Goal: Task Accomplishment & Management: Manage account settings

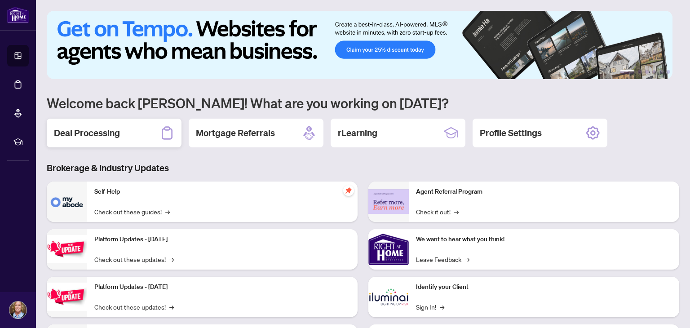
click at [106, 129] on h2 "Deal Processing" at bounding box center [87, 133] width 66 height 13
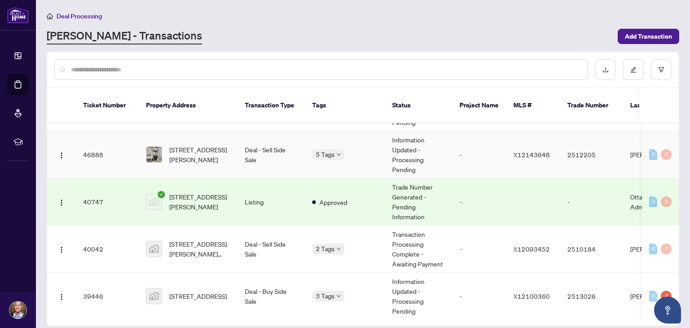
scroll to position [45, 0]
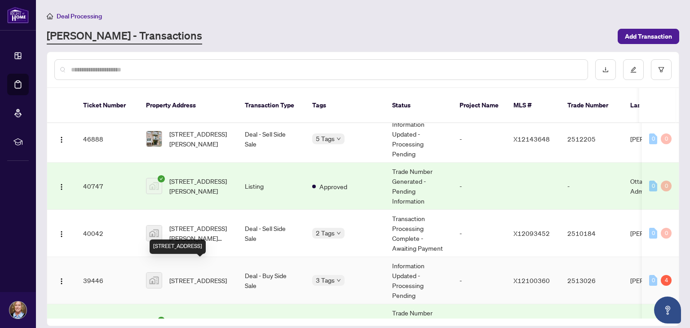
click at [182, 276] on span "[STREET_ADDRESS]" at bounding box center [198, 281] width 58 height 10
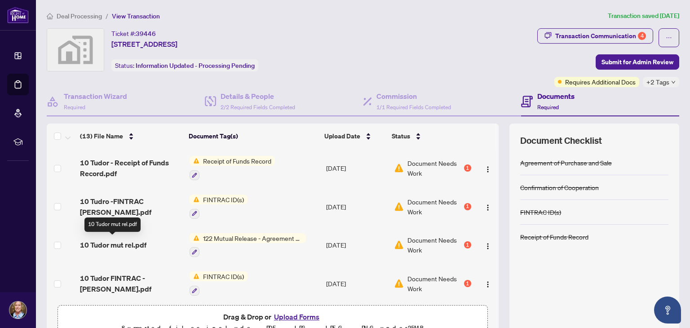
click at [139, 241] on span "10 Tudor mut rel.pdf" at bounding box center [113, 245] width 67 height 11
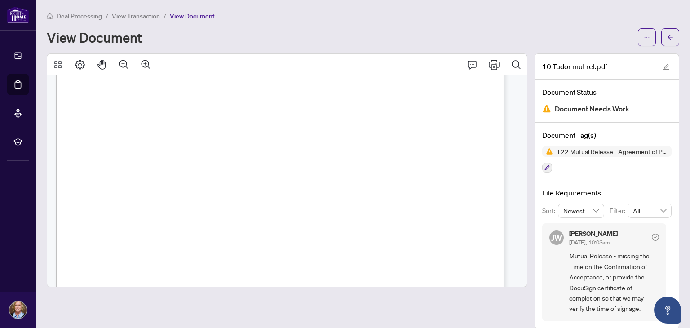
scroll to position [270, 0]
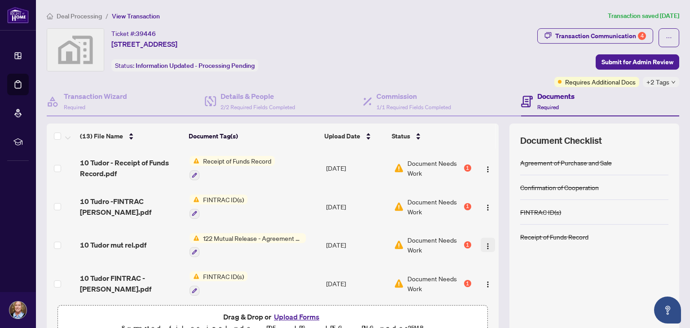
click at [484, 243] on img "button" at bounding box center [487, 246] width 7 height 7
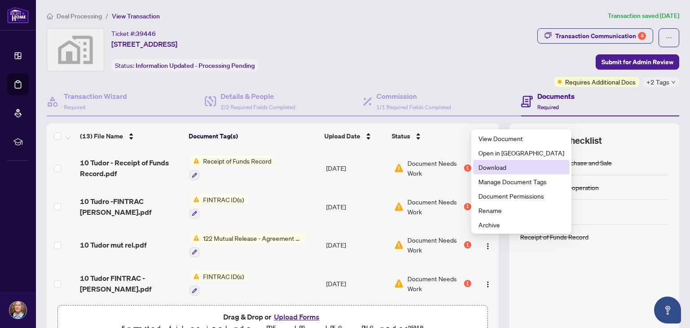
click at [494, 165] on span "Download" at bounding box center [522, 167] width 86 height 10
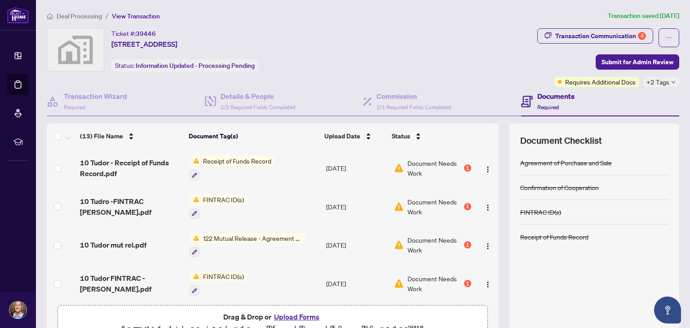
click at [231, 236] on span "122 Mutual Release - Agreement of Purchase and Sale" at bounding box center [253, 238] width 107 height 10
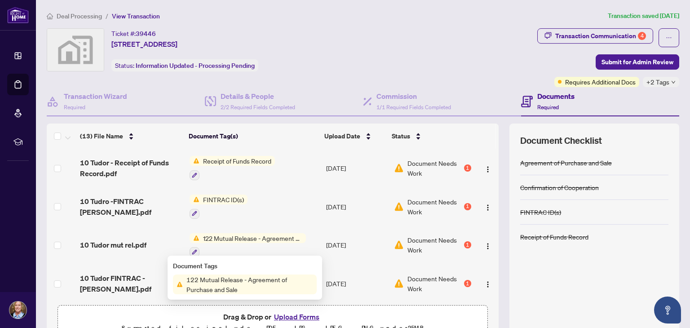
click at [206, 280] on span "122 Mutual Release - Agreement of Purchase and Sale" at bounding box center [250, 285] width 134 height 20
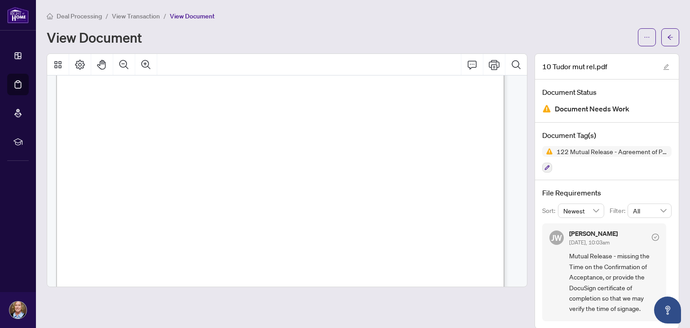
scroll to position [315, 0]
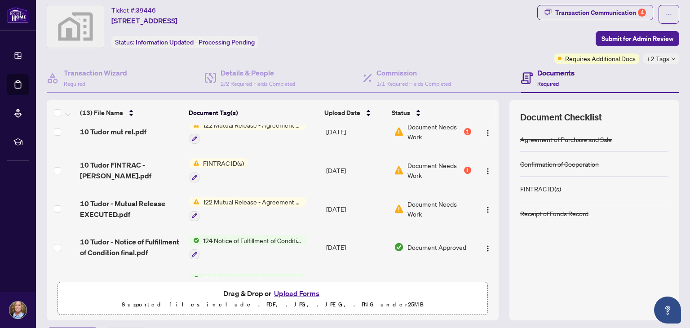
scroll to position [45, 0]
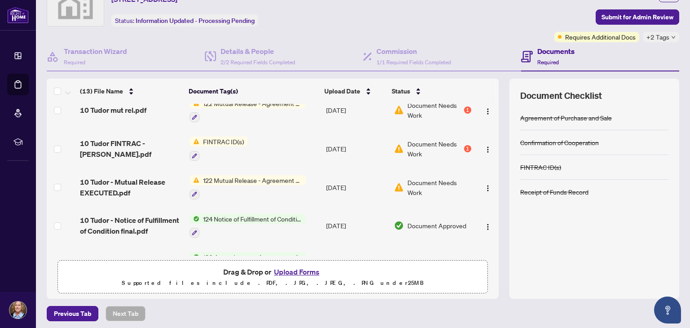
click at [293, 272] on button "Upload Forms" at bounding box center [296, 272] width 51 height 12
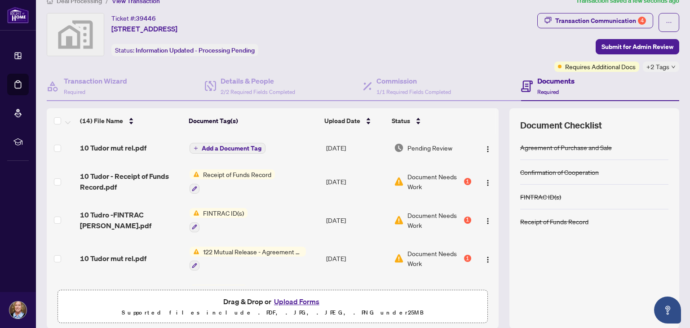
scroll to position [0, 0]
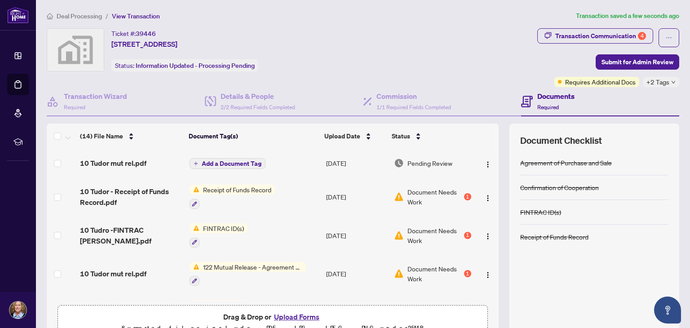
click at [225, 162] on span "Add a Document Tag" at bounding box center [232, 163] width 60 height 6
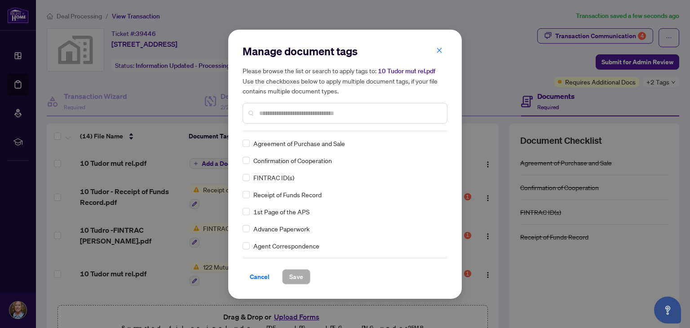
click at [268, 115] on input "text" at bounding box center [349, 113] width 181 height 10
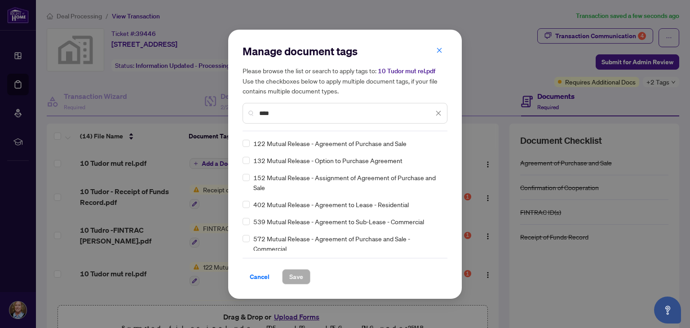
type input "****"
click at [301, 280] on span "Save" at bounding box center [296, 277] width 14 height 14
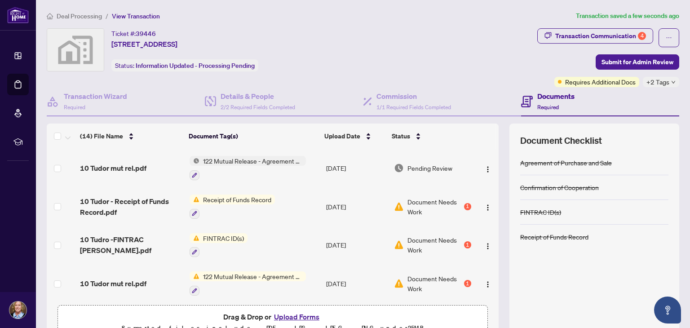
click at [242, 160] on span "122 Mutual Release - Agreement of Purchase and Sale" at bounding box center [253, 161] width 107 height 10
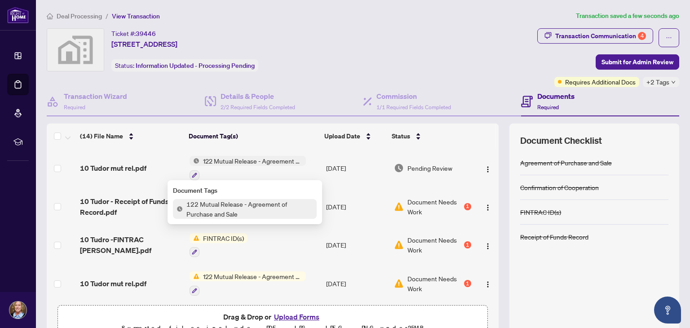
click at [242, 160] on span "122 Mutual Release - Agreement of Purchase and Sale" at bounding box center [253, 161] width 107 height 10
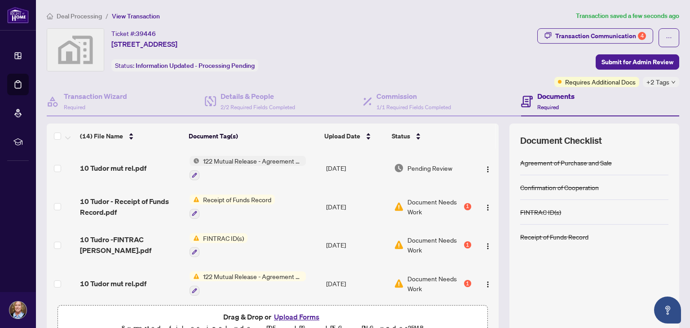
click at [242, 160] on span "122 Mutual Release - Agreement of Purchase and Sale" at bounding box center [253, 161] width 107 height 10
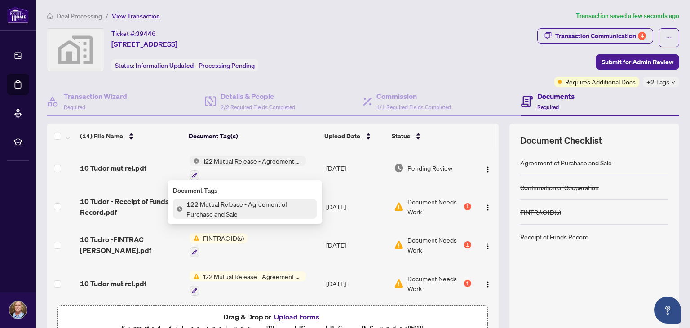
click at [208, 214] on span "122 Mutual Release - Agreement of Purchase and Sale" at bounding box center [250, 209] width 134 height 20
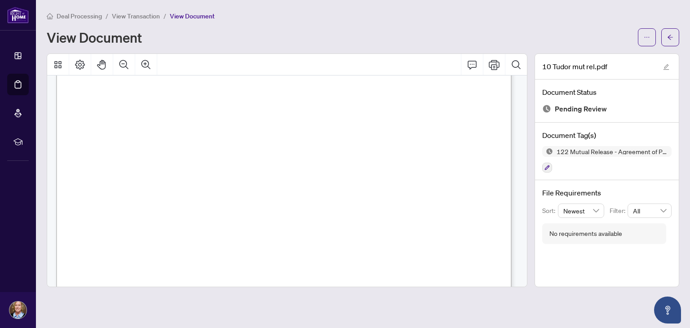
scroll to position [315, 0]
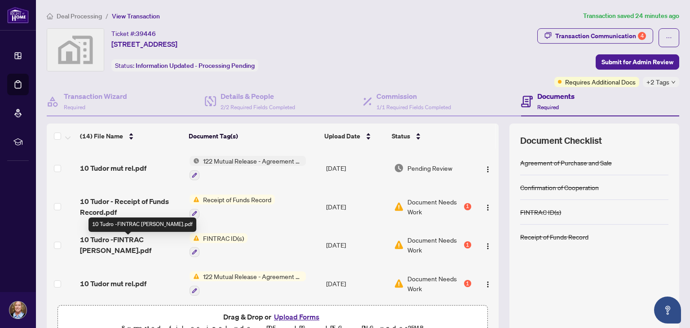
click at [120, 243] on span "10 Tudro -FINTRAC [PERSON_NAME].pdf" at bounding box center [131, 245] width 102 height 22
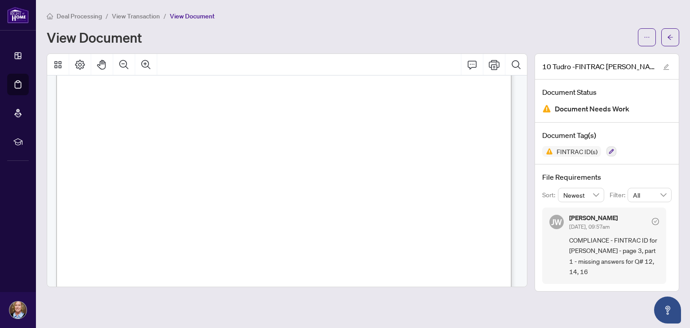
scroll to position [1438, 0]
click at [649, 37] on icon "ellipsis" at bounding box center [647, 37] width 6 height 6
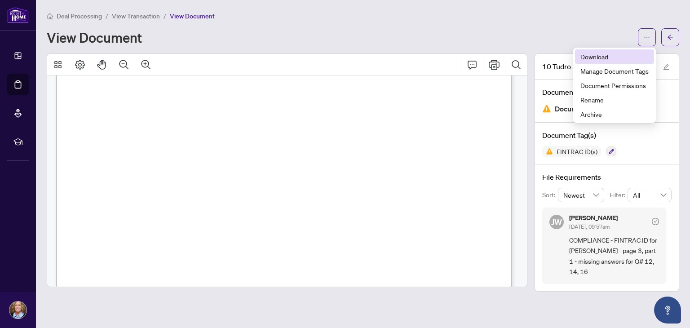
click at [581, 56] on span "Download" at bounding box center [615, 57] width 68 height 10
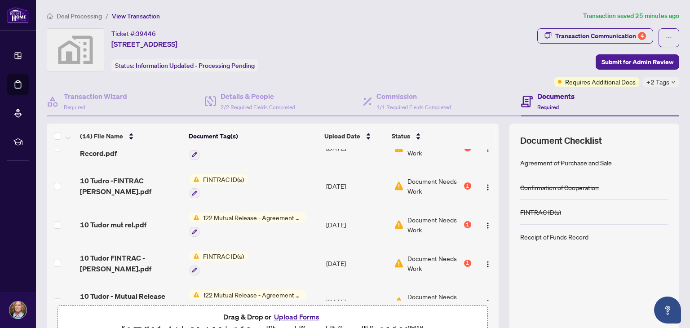
scroll to position [90, 0]
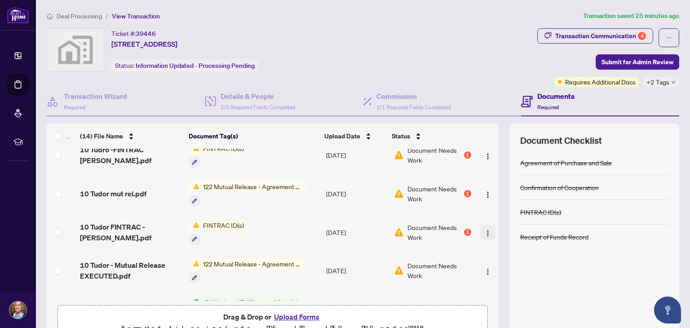
click at [484, 230] on img "button" at bounding box center [487, 233] width 7 height 7
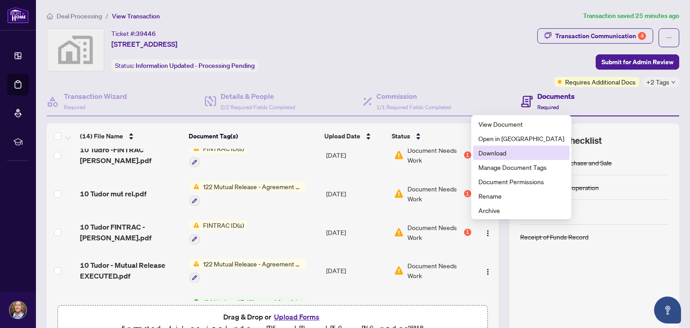
click at [496, 151] on span "Download" at bounding box center [522, 153] width 86 height 10
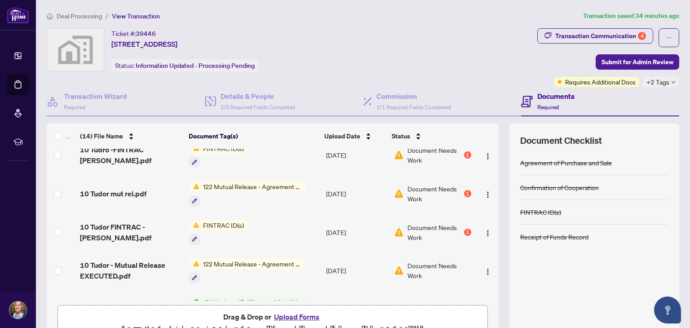
click at [294, 316] on button "Upload Forms" at bounding box center [296, 317] width 51 height 12
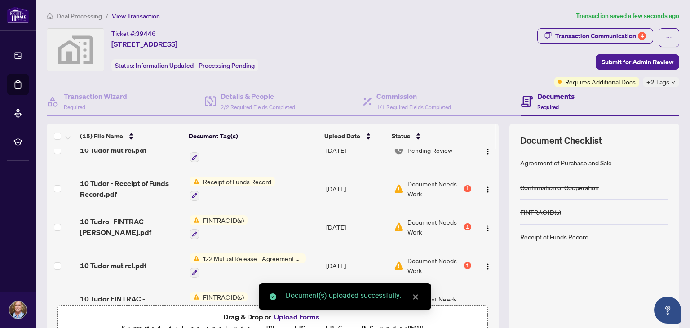
scroll to position [0, 0]
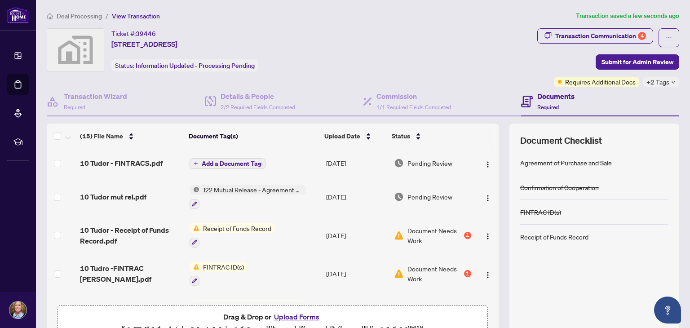
click at [218, 161] on span "Add a Document Tag" at bounding box center [232, 163] width 60 height 6
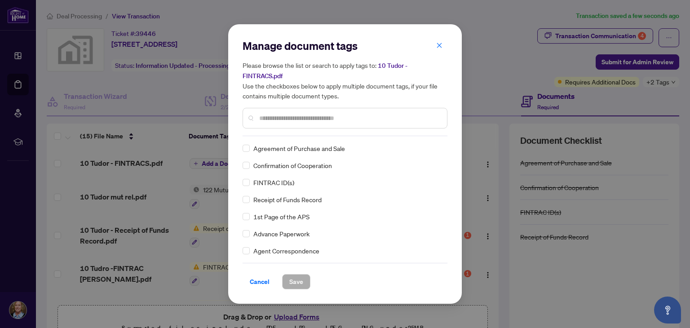
click at [268, 117] on input "text" at bounding box center [349, 118] width 181 height 10
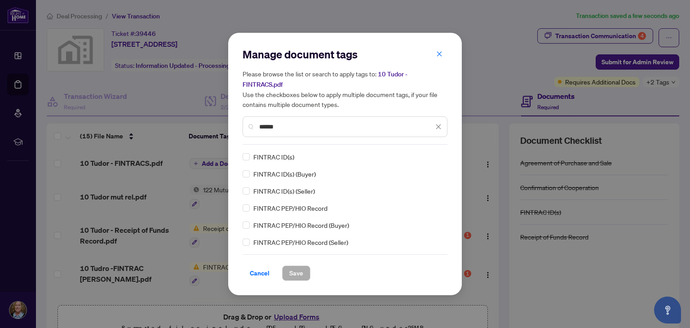
type input "******"
click at [300, 273] on span "Save" at bounding box center [296, 273] width 14 height 14
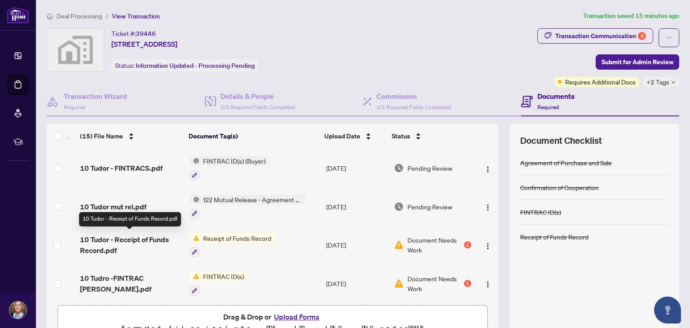
click at [158, 240] on span "10 Tudor - Receipt of Funds Record.pdf" at bounding box center [131, 245] width 102 height 22
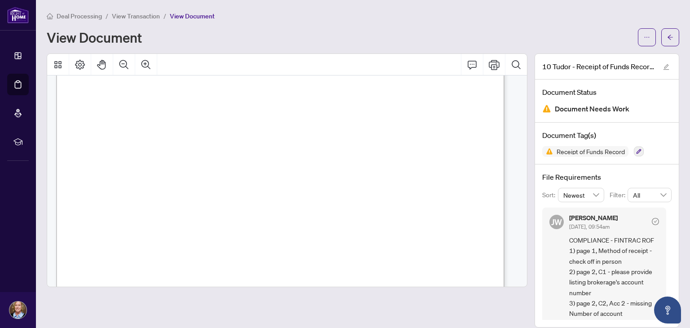
scroll to position [674, 0]
click at [644, 38] on icon "ellipsis" at bounding box center [647, 37] width 6 height 6
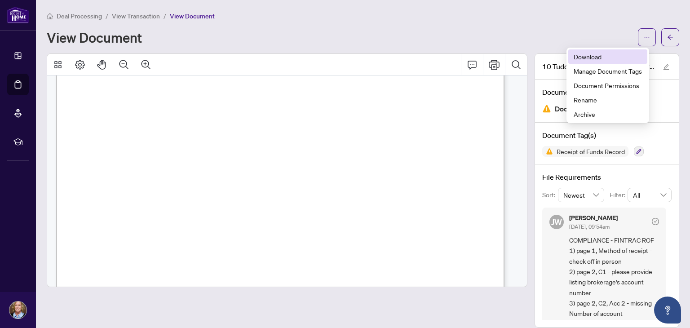
click at [605, 54] on span "Download" at bounding box center [608, 57] width 68 height 10
